Goal: Information Seeking & Learning: Learn about a topic

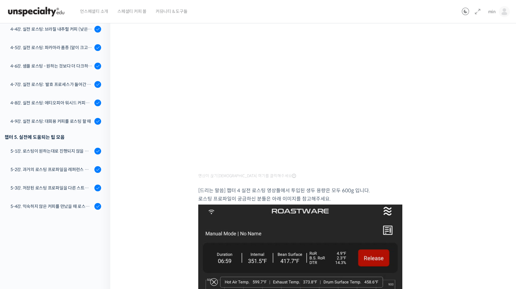
scroll to position [33, 0]
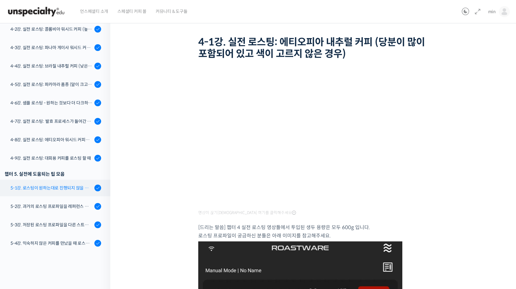
click at [70, 190] on div "5-1강. 로스팅이 원하는대로 진행되지 않을 때, 일관성이 떨어질 때" at bounding box center [51, 187] width 82 height 7
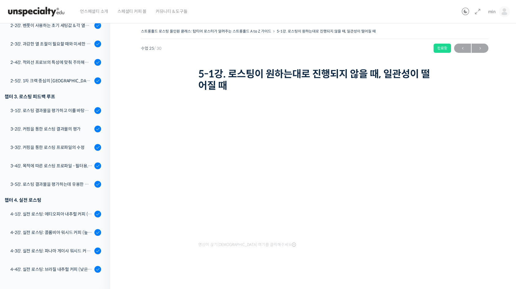
scroll to position [1, 0]
click at [502, 105] on div "스트롱홀드 로스팅 올인원 클래스: 탑티어 로스터가 알려주는 스트롱홀드 A to Z 가이드 5-1강. 로스팅이 원하는대로 진행되지 않을 때, 일…" at bounding box center [314, 153] width 409 height 272
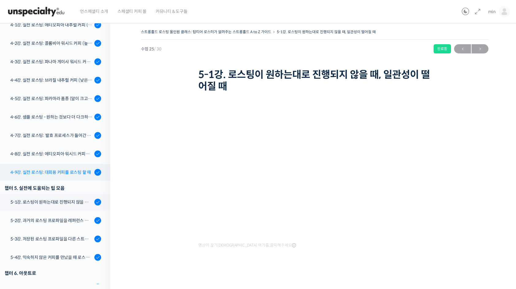
scroll to position [460, 0]
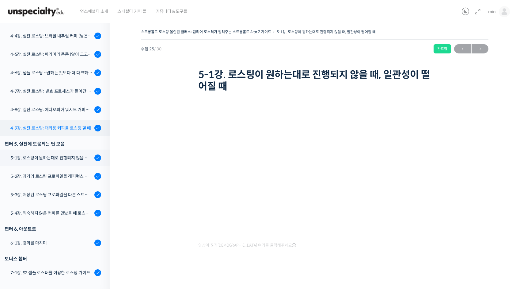
click at [67, 125] on div "4-9강. 실전 로스팅: 대회용 커피를 로스팅 할 때" at bounding box center [51, 128] width 82 height 7
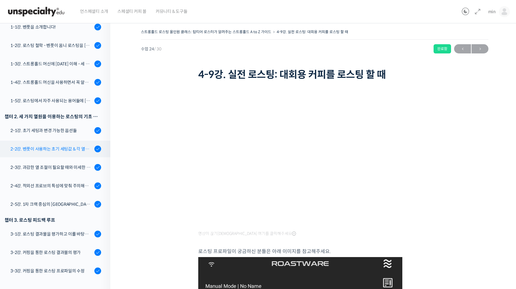
scroll to position [73, 0]
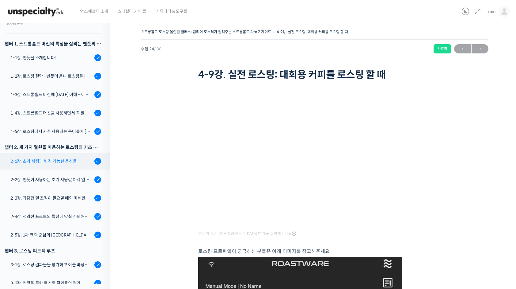
click at [71, 164] on div "2-1강. 초기 세팅과 변경 가능한 옵션들" at bounding box center [51, 161] width 82 height 7
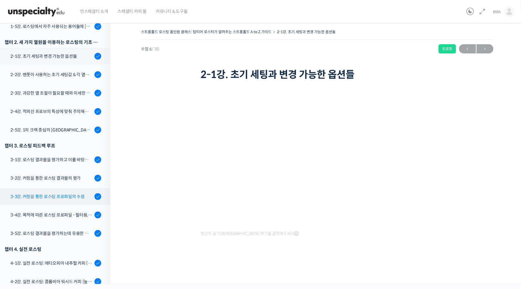
scroll to position [191, 0]
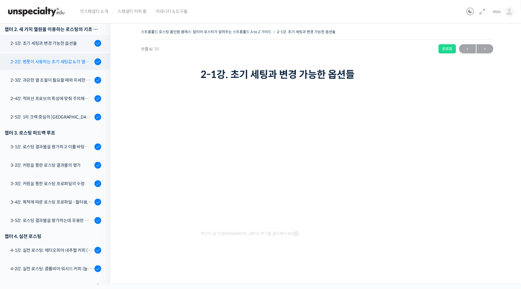
click at [60, 67] on link "2-2강. 벤풋이 사용하는 초기 세팅값 & 각 열원이 하는 역할" at bounding box center [53, 61] width 113 height 17
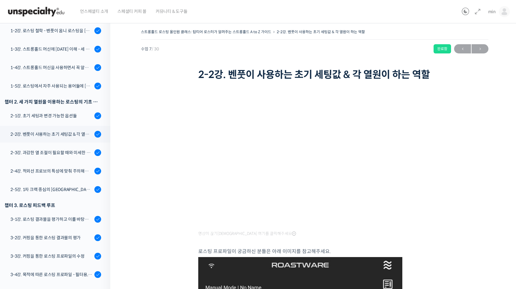
scroll to position [98, 0]
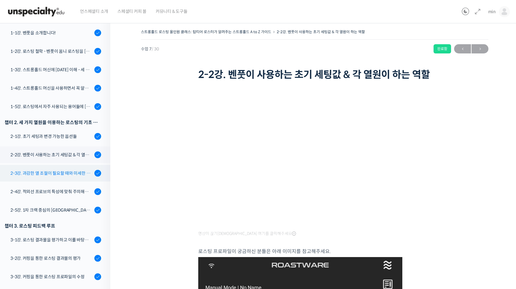
click at [76, 177] on link "2-3강. 과감한 열 조절이 필요할 때와 미세한 열 조절이 필요할 때" at bounding box center [53, 173] width 113 height 17
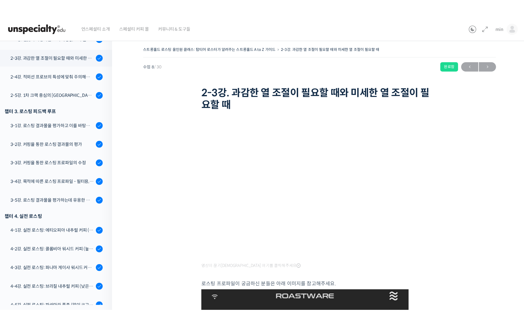
scroll to position [239, 0]
